Goal: Information Seeking & Learning: Learn about a topic

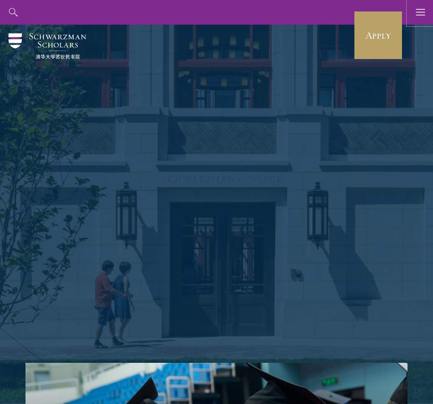
click at [418, 9] on use "button" at bounding box center [420, 12] width 9 height 6
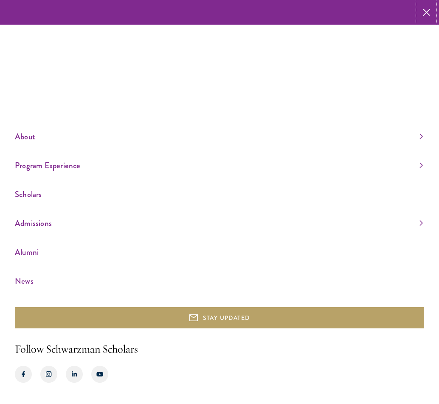
click at [428, 11] on icon "button" at bounding box center [426, 12] width 7 height 25
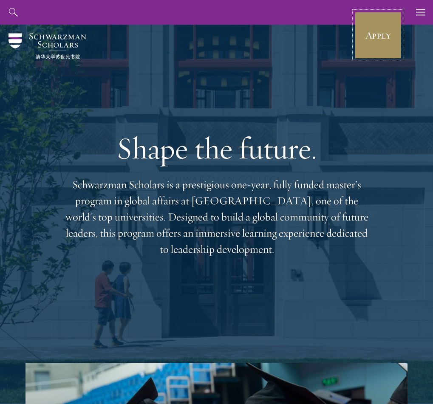
click at [375, 42] on link "Apply" at bounding box center [378, 35] width 48 height 48
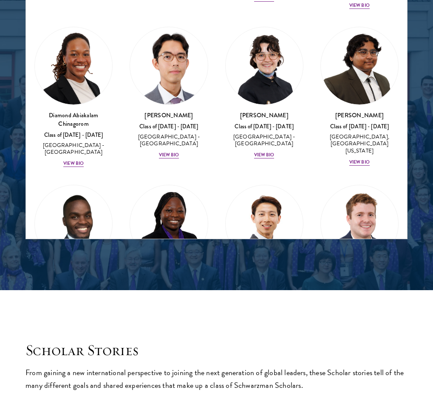
scroll to position [209, 0]
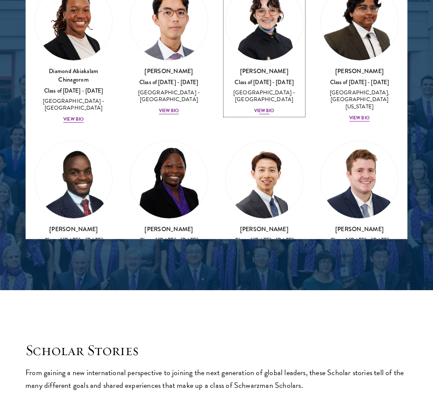
click at [263, 107] on div "View Bio" at bounding box center [264, 110] width 20 height 7
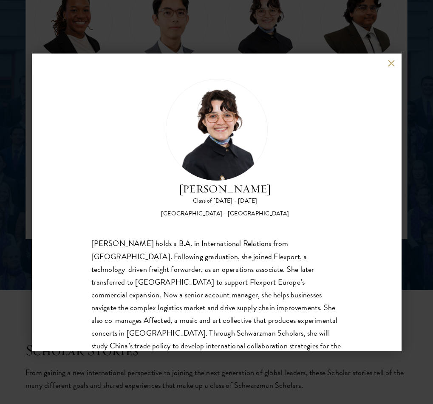
click at [244, 42] on div "[PERSON_NAME] Class of [DATE] - [DATE] [GEOGRAPHIC_DATA] - [GEOGRAPHIC_DATA] [P…" at bounding box center [216, 202] width 433 height 404
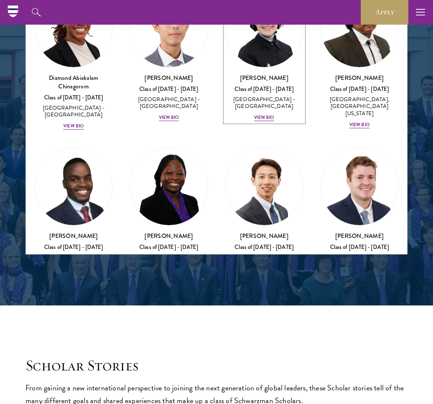
scroll to position [282, 0]
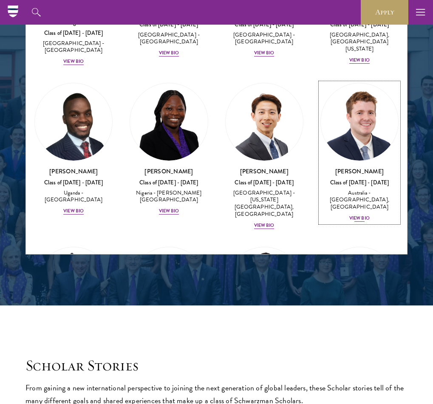
click at [356, 215] on div "View Bio" at bounding box center [359, 218] width 20 height 7
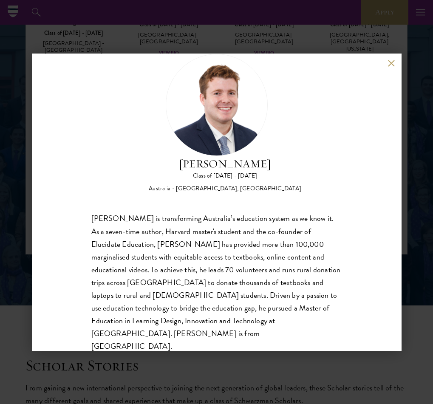
scroll to position [27, 0]
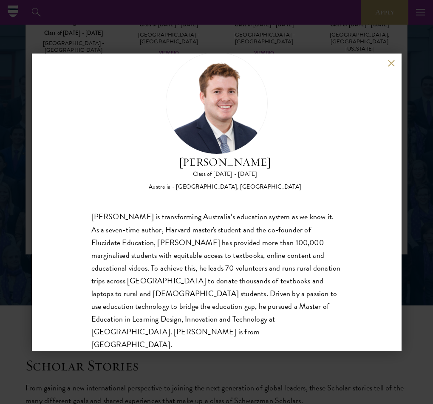
click at [282, 360] on div "[PERSON_NAME] Class of [DATE] - [DATE] [GEOGRAPHIC_DATA] - [GEOGRAPHIC_DATA], […" at bounding box center [216, 202] width 433 height 404
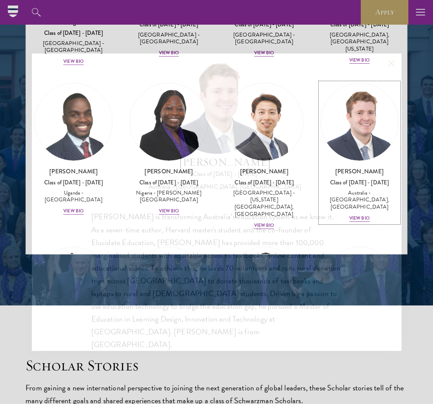
scroll to position [230, 0]
